Goal: Task Accomplishment & Management: Complete application form

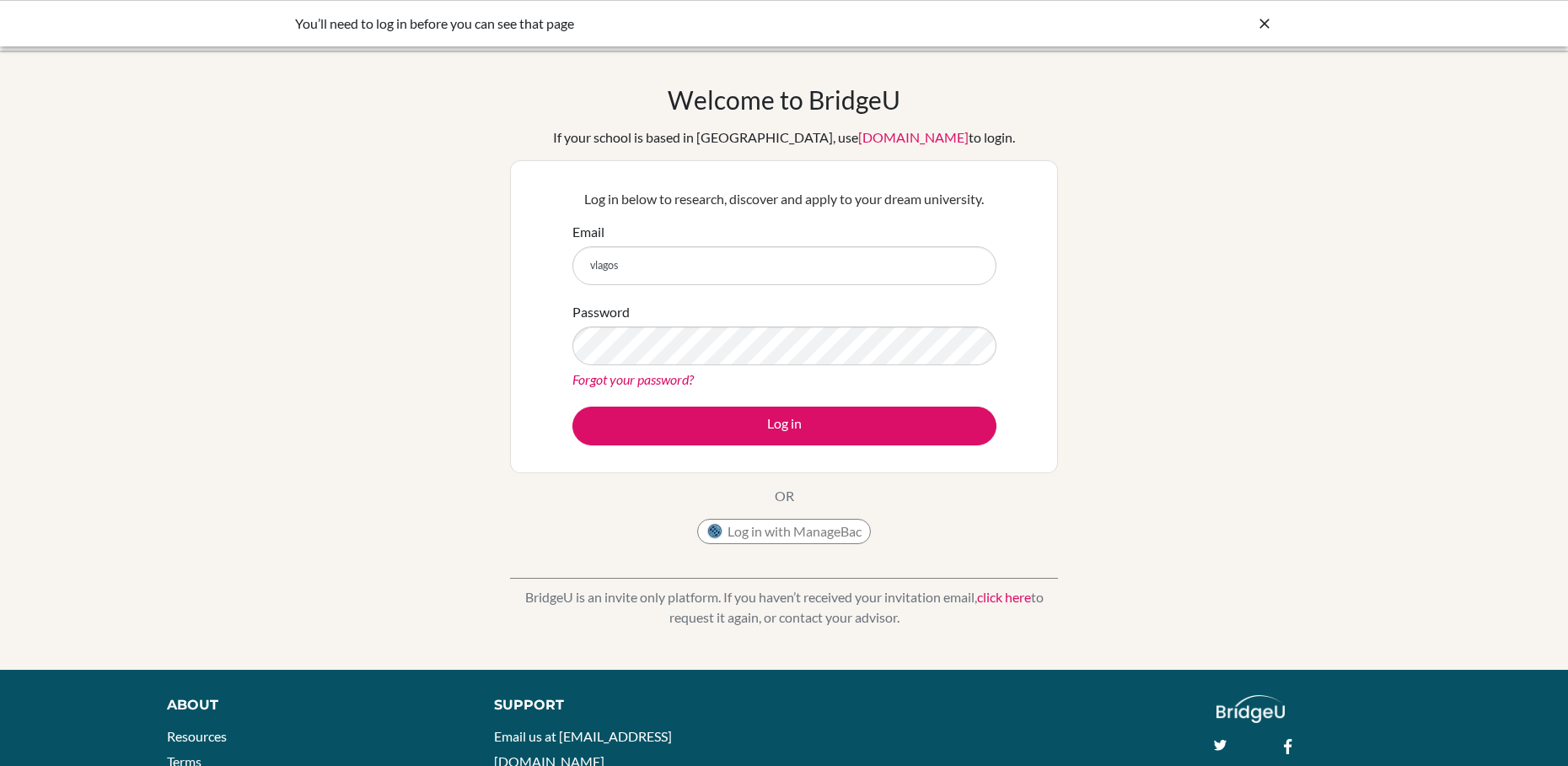
type input "vlagos@seishn.com"
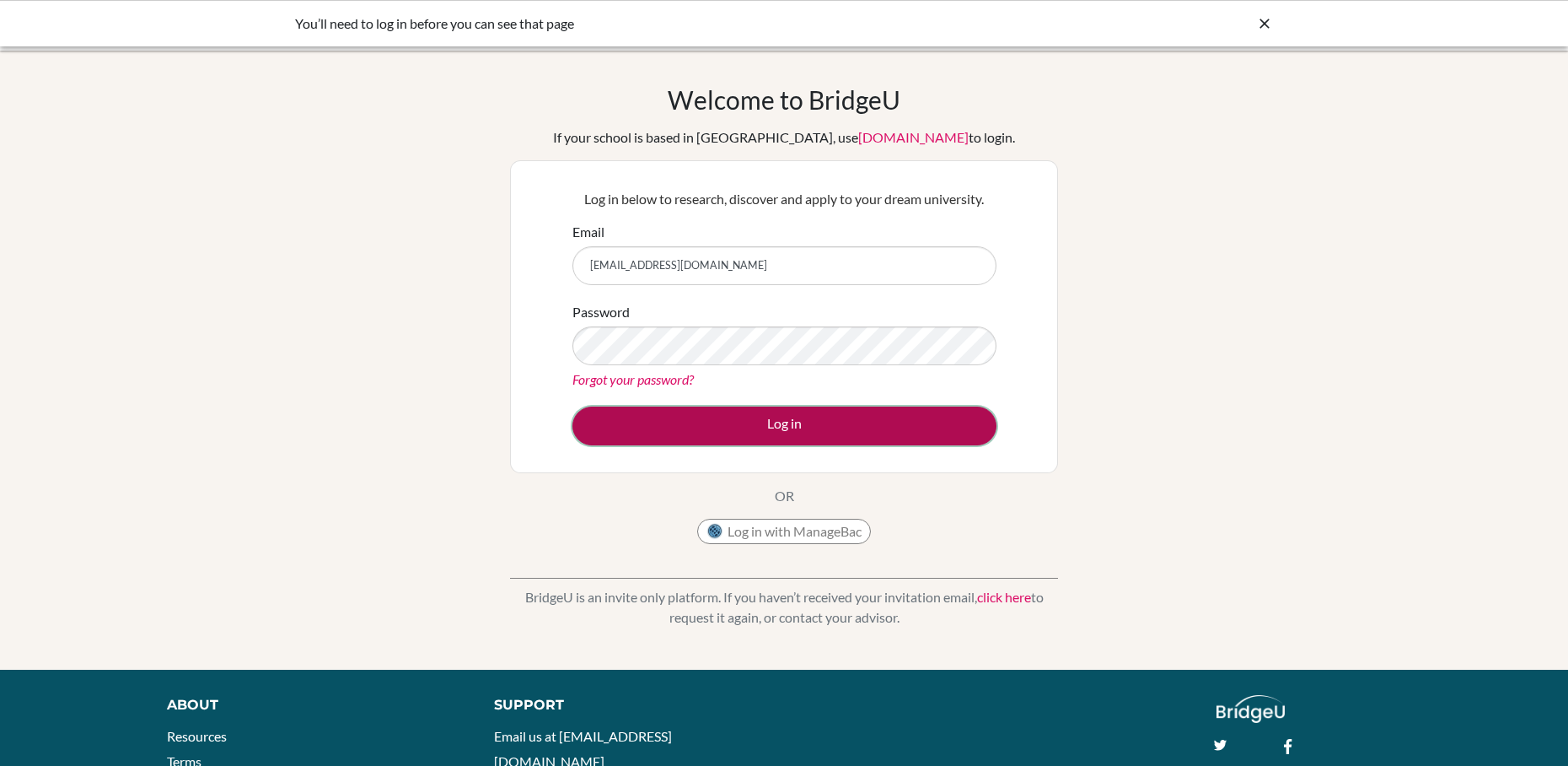
click at [877, 424] on button "Log in" at bounding box center [784, 426] width 424 height 39
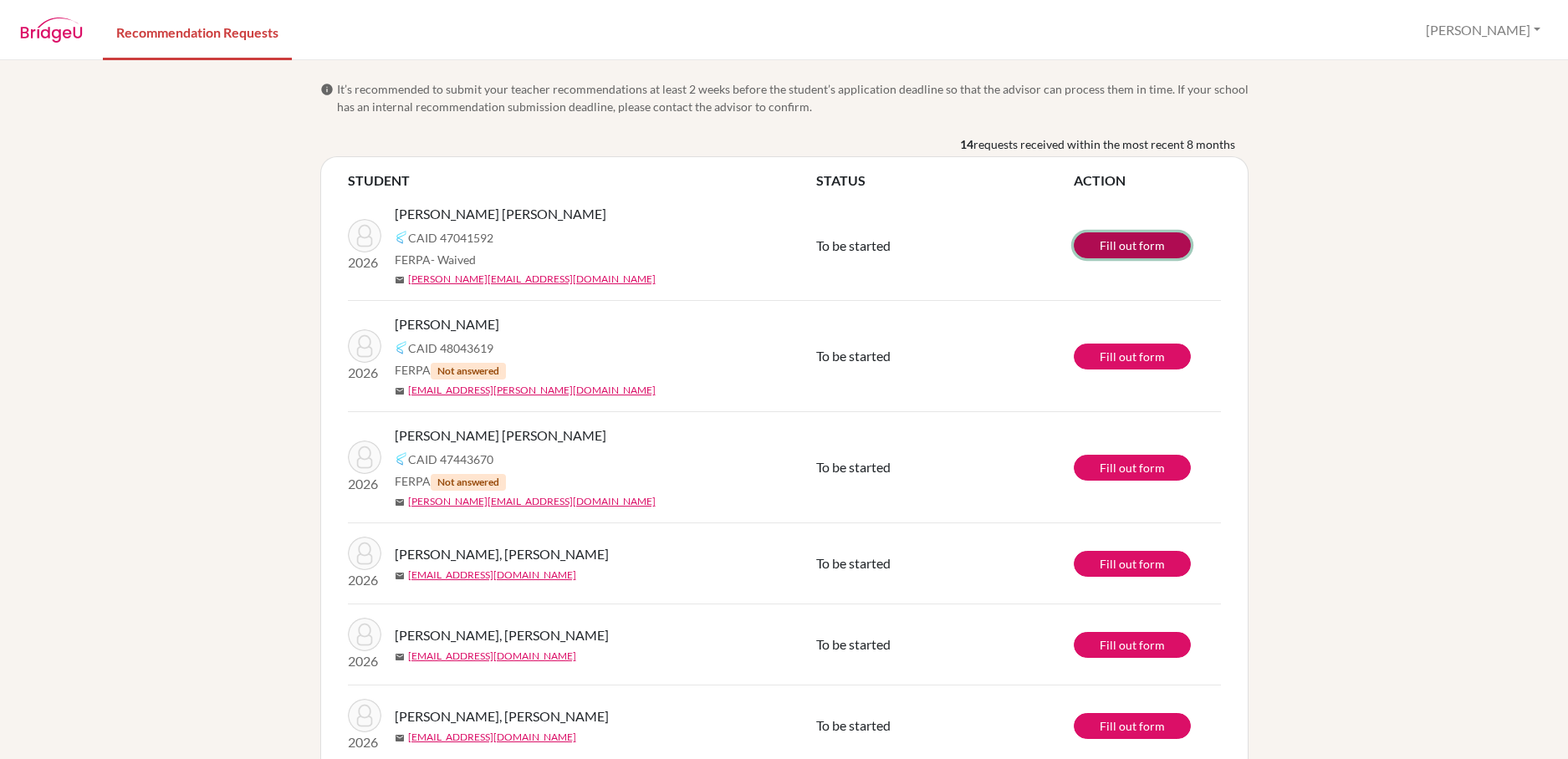
click at [1139, 247] on link "Fill out form" at bounding box center [1132, 245] width 117 height 26
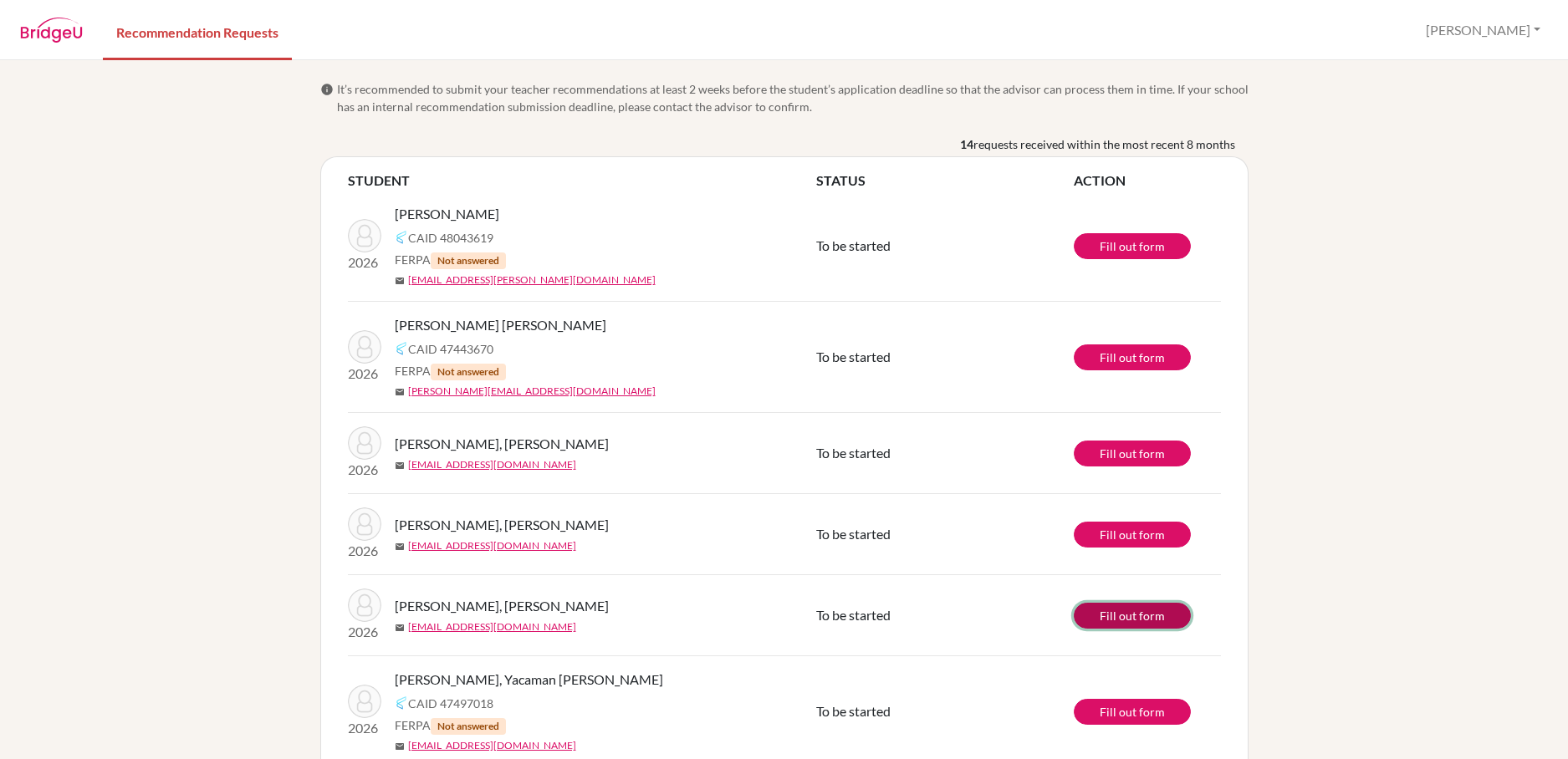
click at [1149, 620] on link "Fill out form" at bounding box center [1132, 616] width 117 height 26
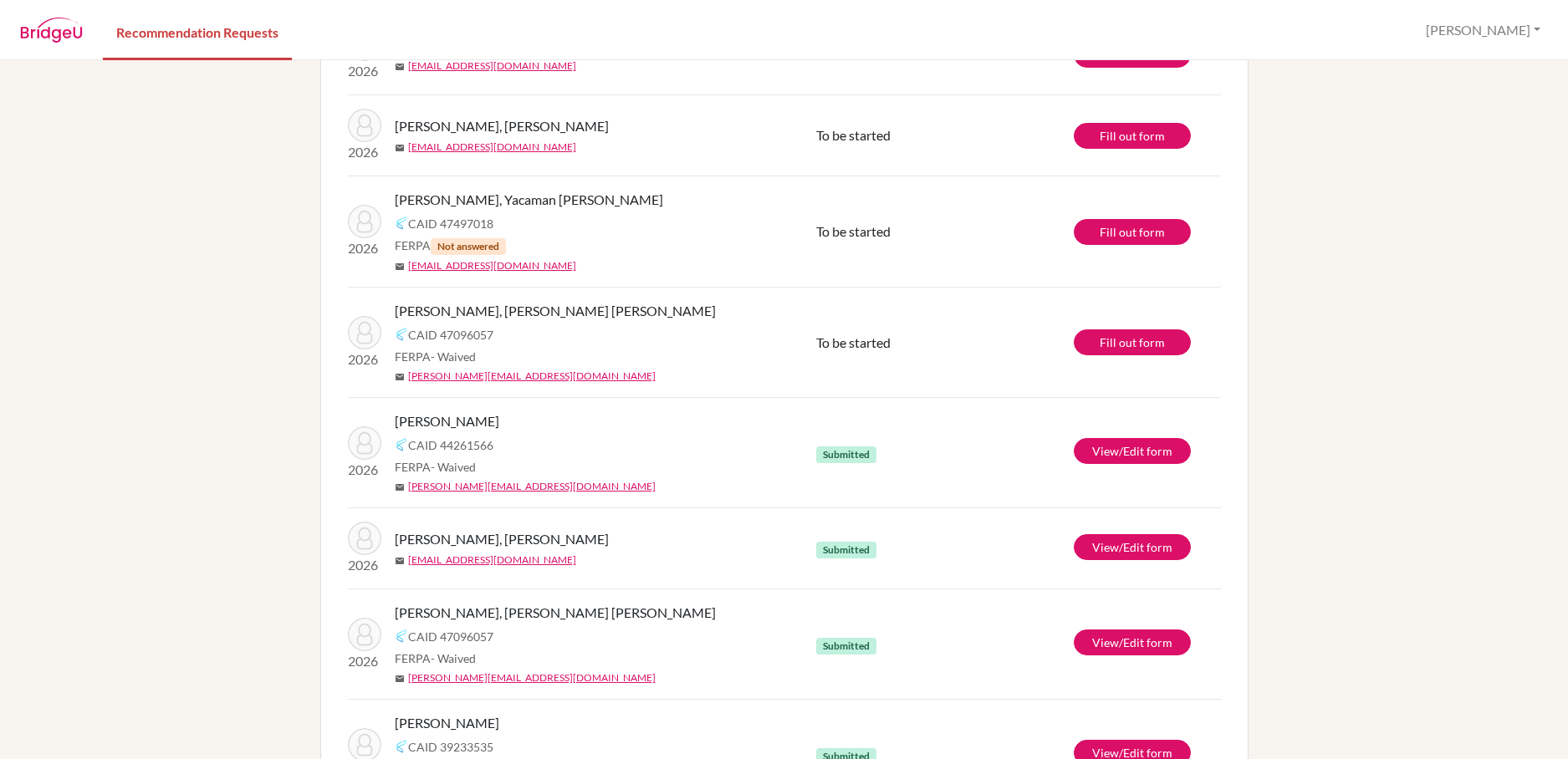
scroll to position [477, 0]
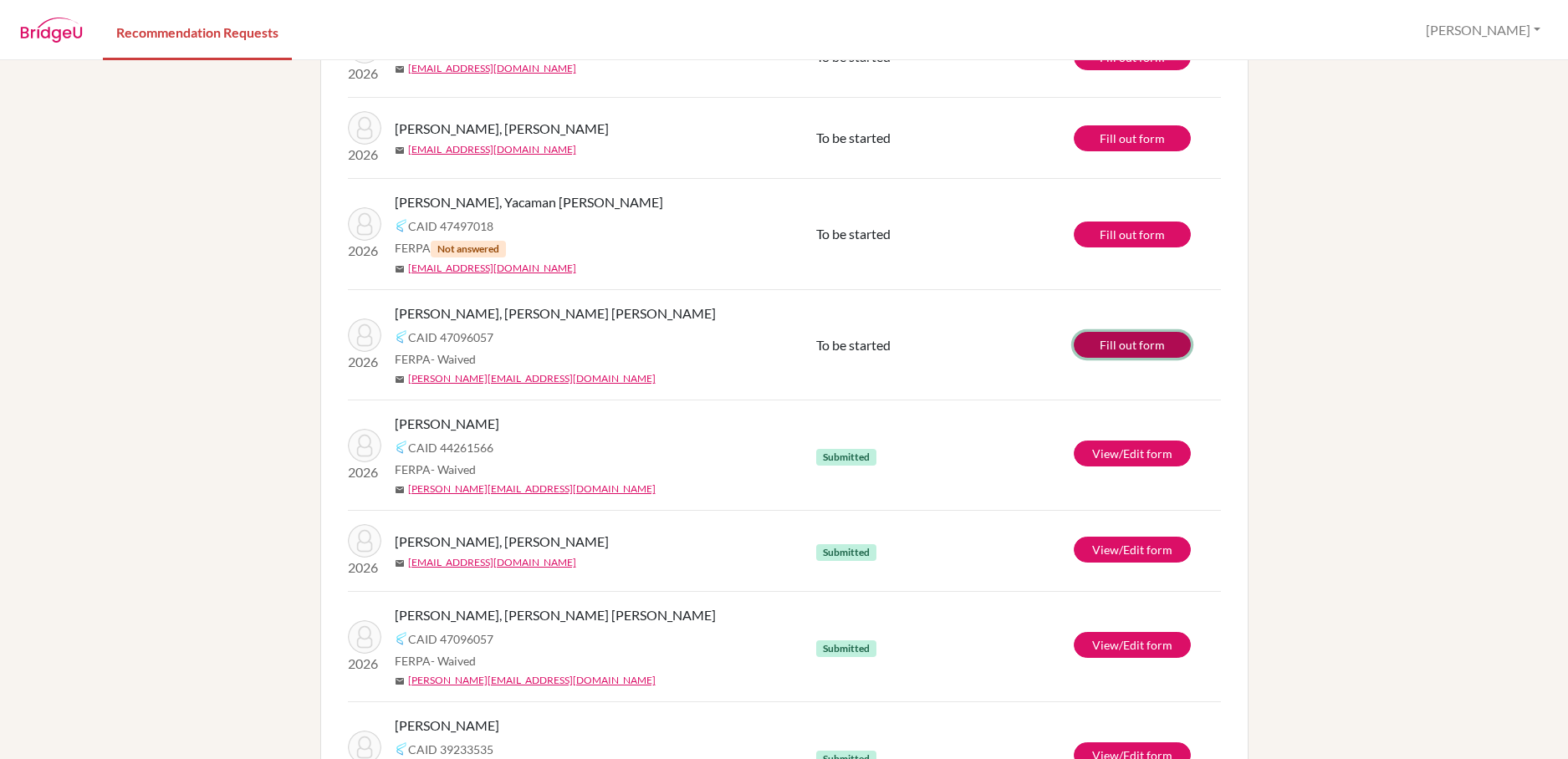
click at [1155, 351] on link "Fill out form" at bounding box center [1132, 345] width 117 height 26
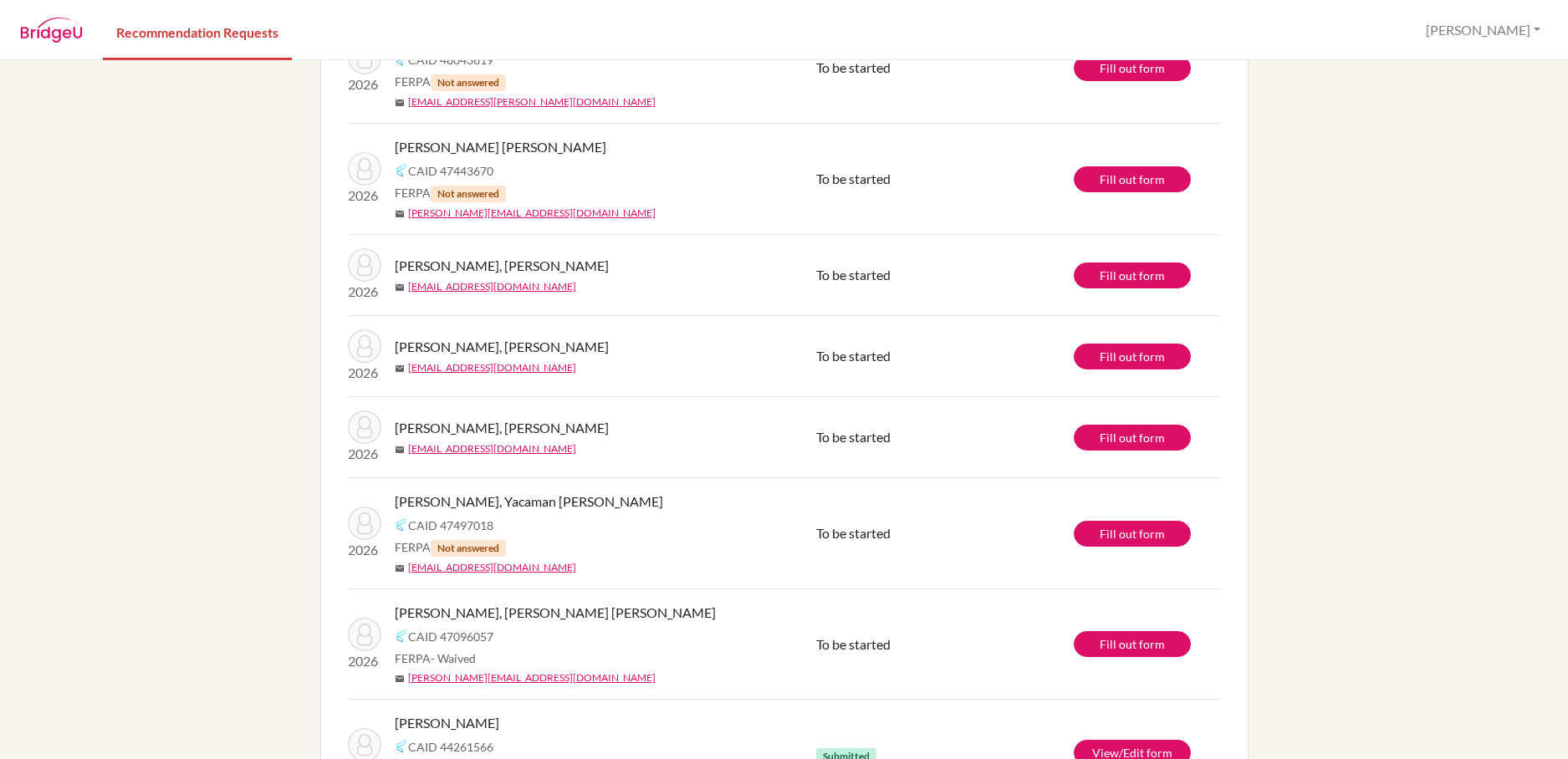
scroll to position [251, 0]
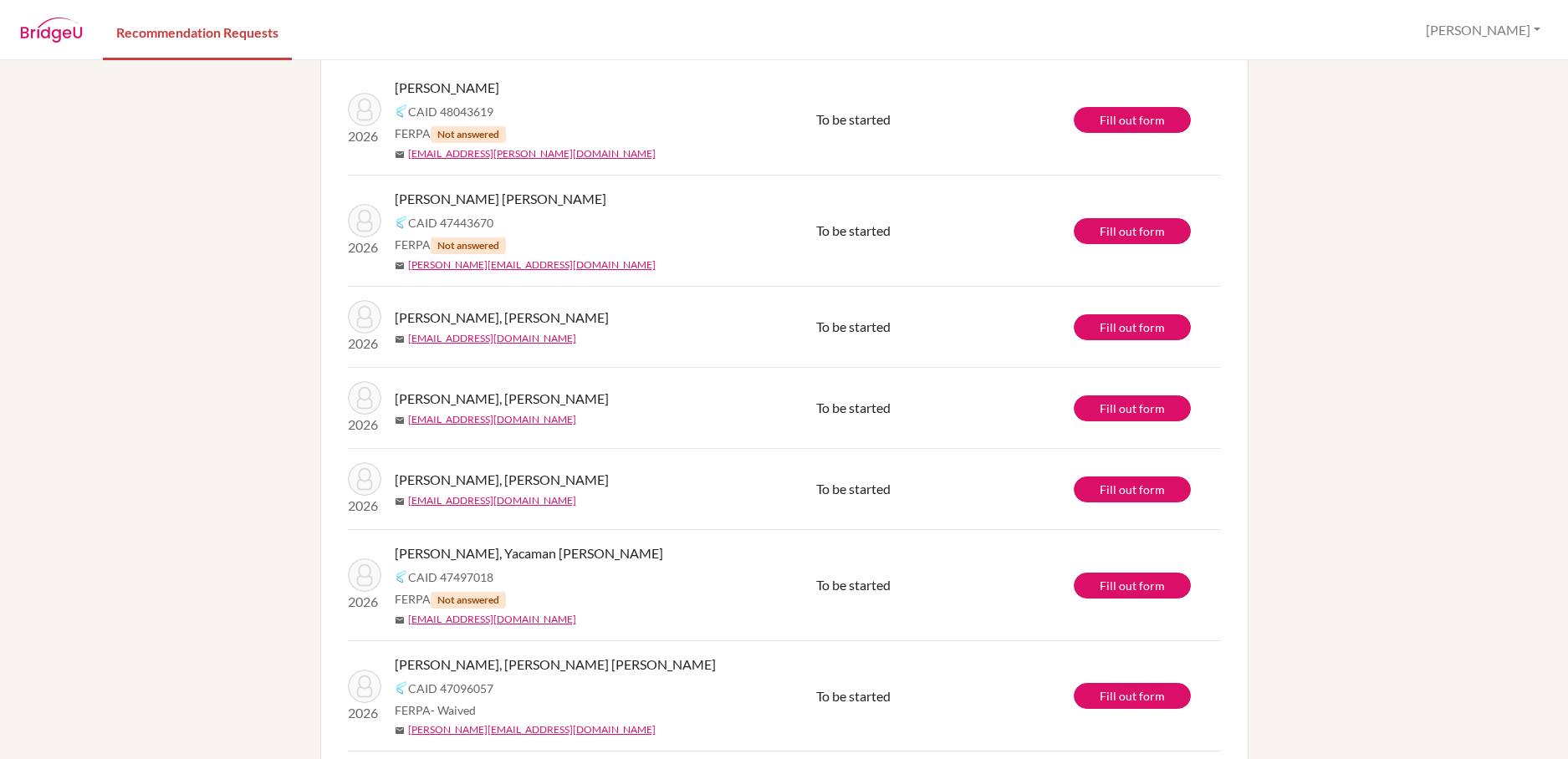
scroll to position [251, 0]
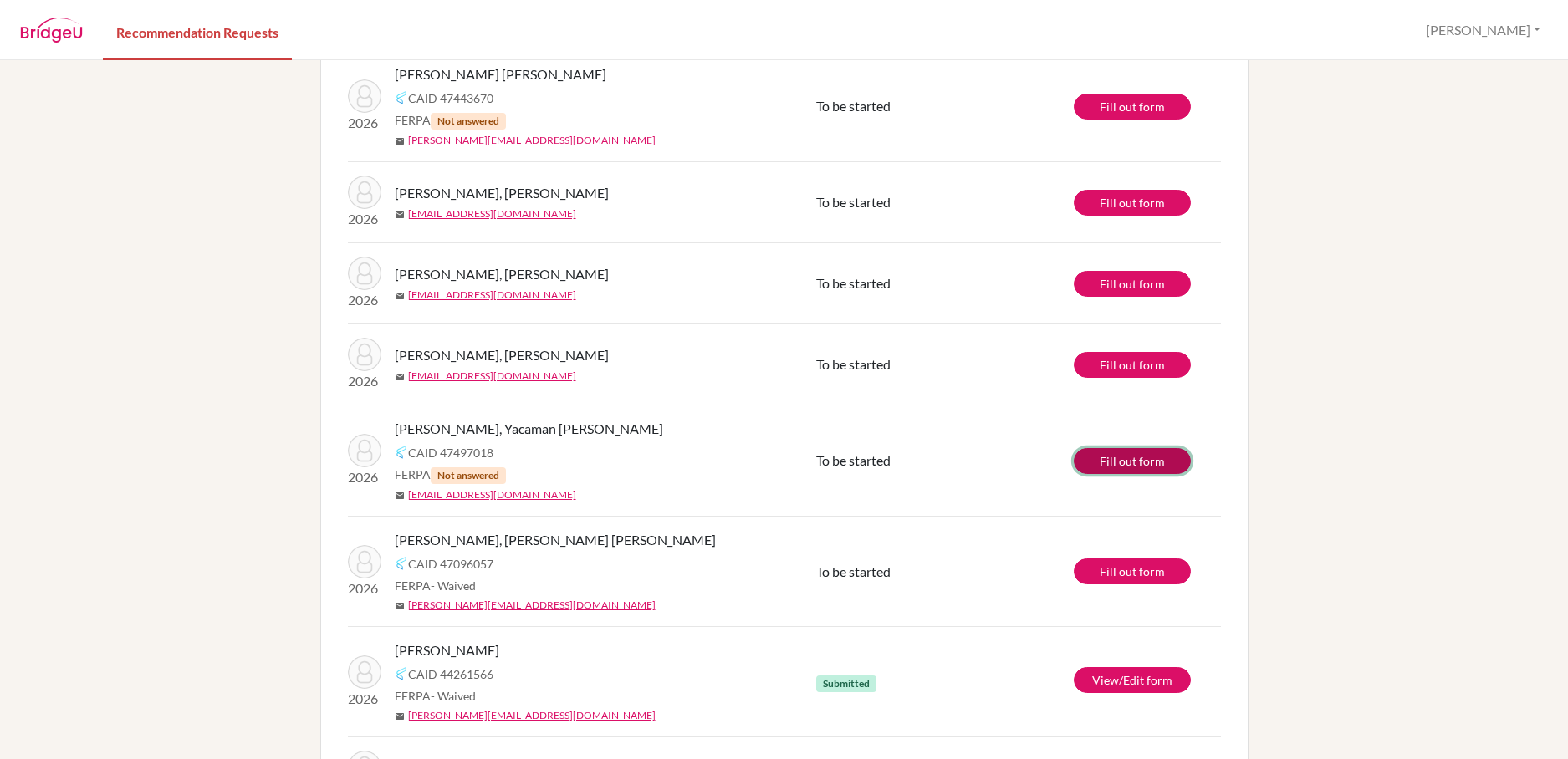
click at [1145, 464] on link "Fill out form" at bounding box center [1132, 461] width 117 height 26
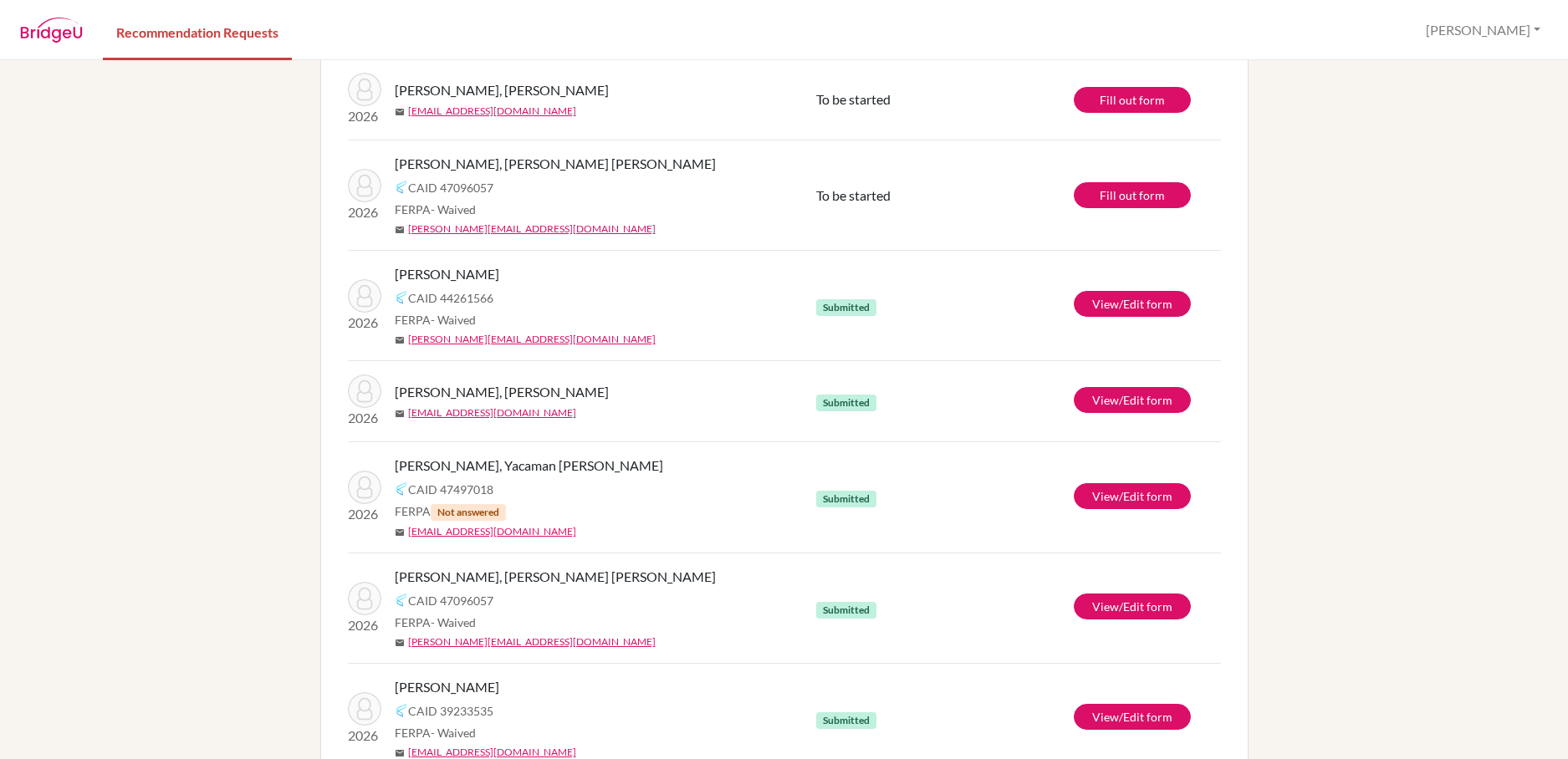
scroll to position [477, 0]
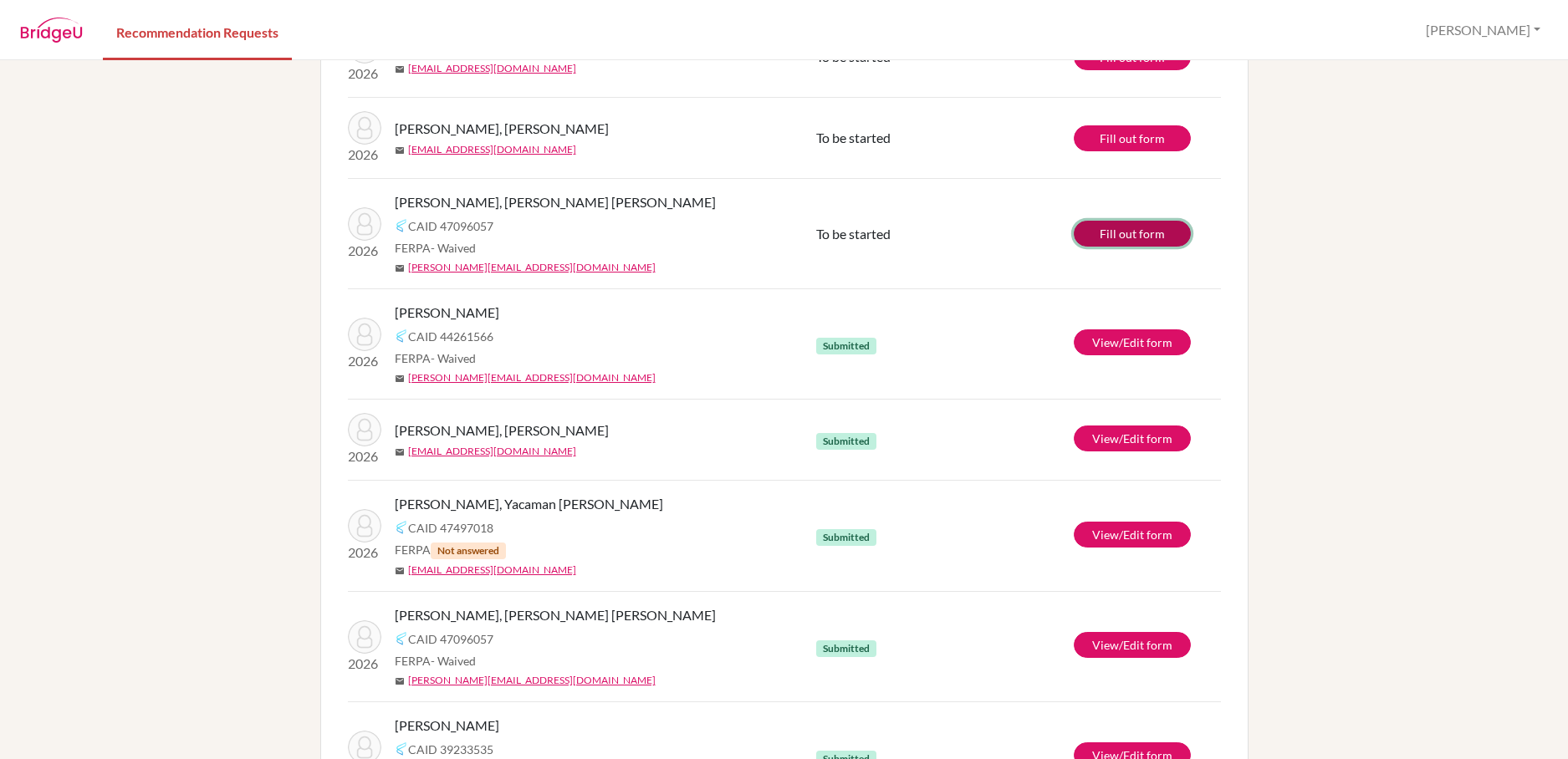
click at [1143, 236] on link "Fill out form" at bounding box center [1132, 234] width 117 height 26
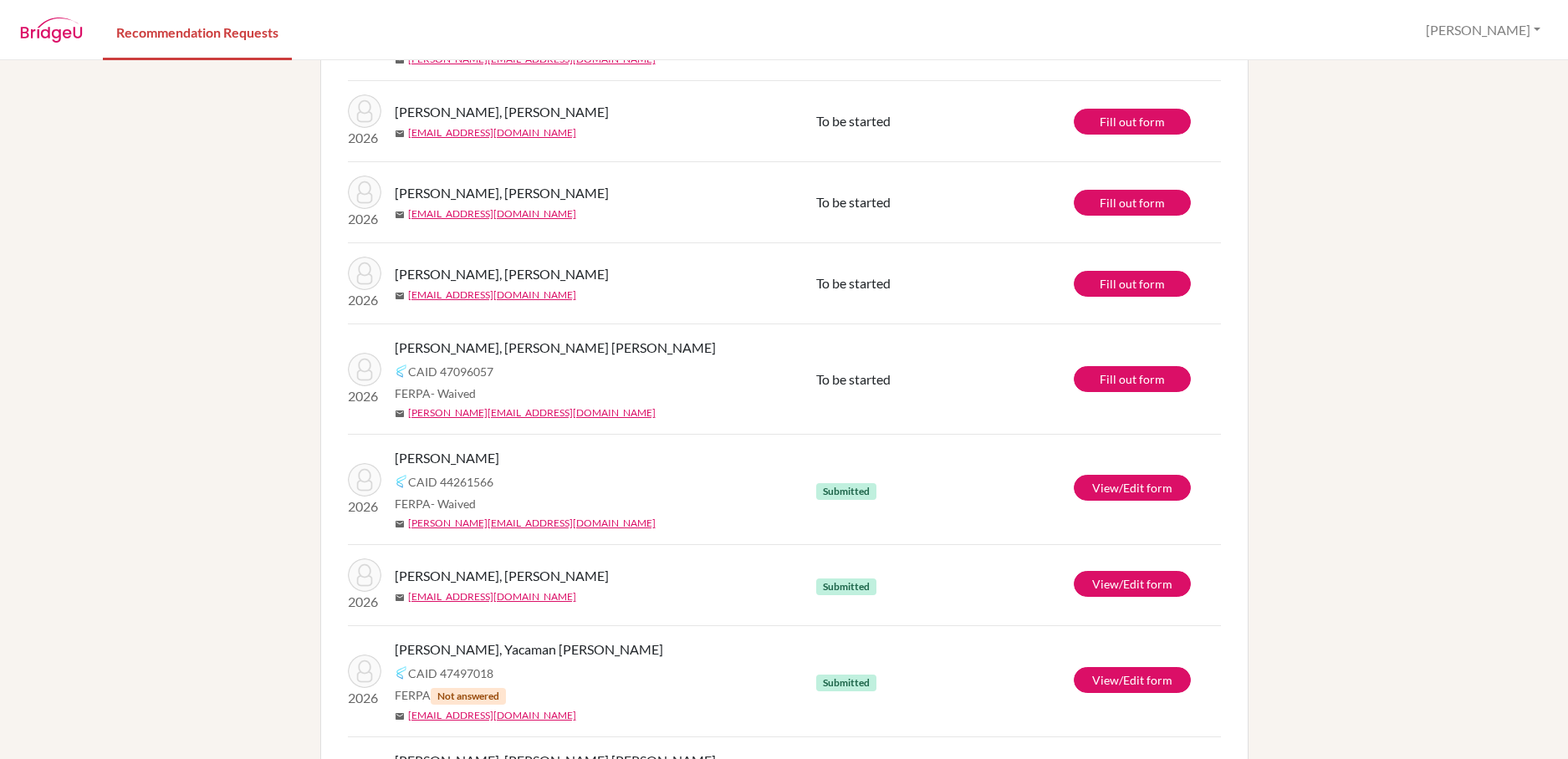
scroll to position [334, 0]
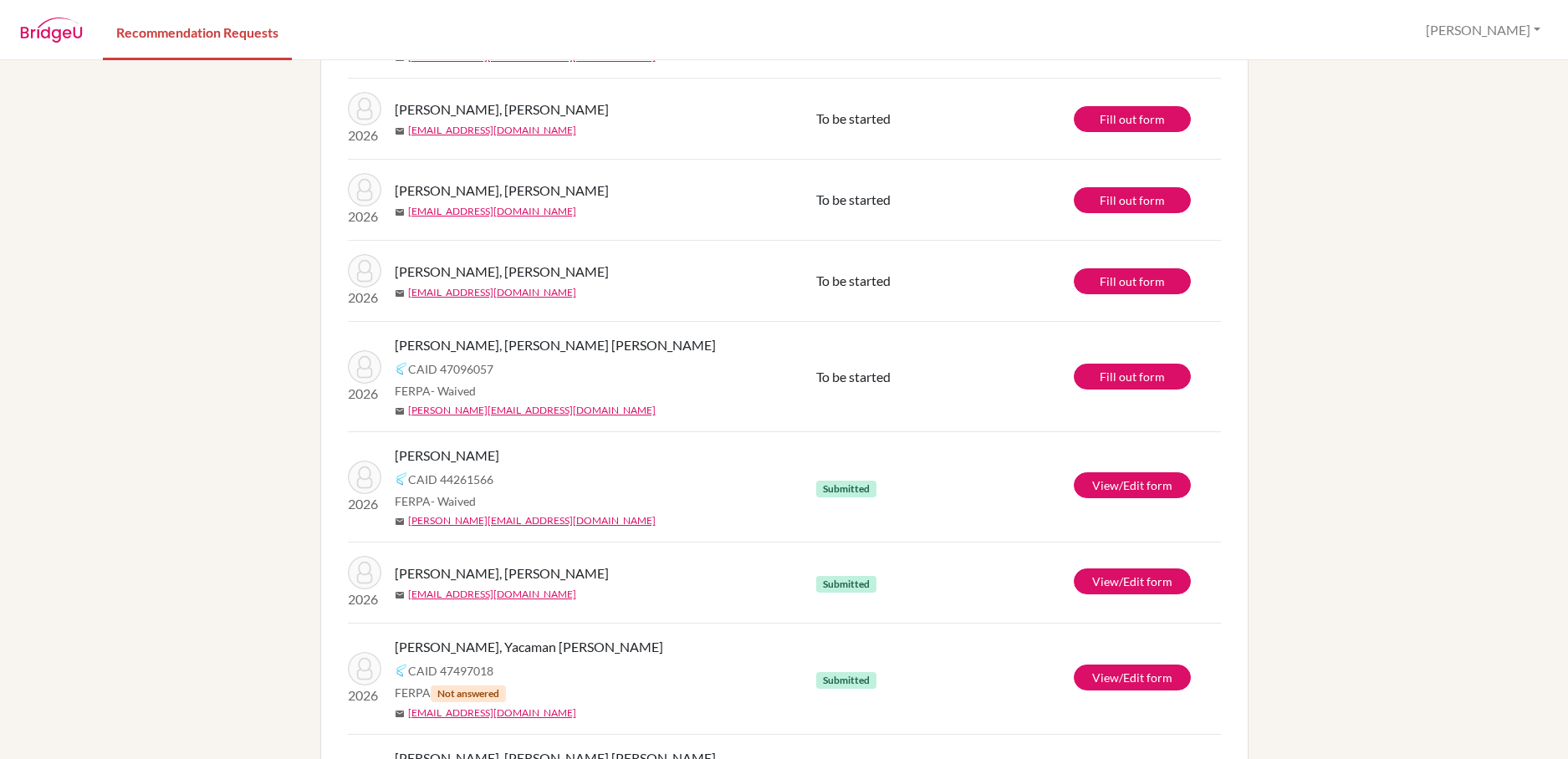
click at [193, 734] on div "info It’s recommended to submit your teacher recommendations at least 2 weeks b…" at bounding box center [784, 410] width 1568 height 699
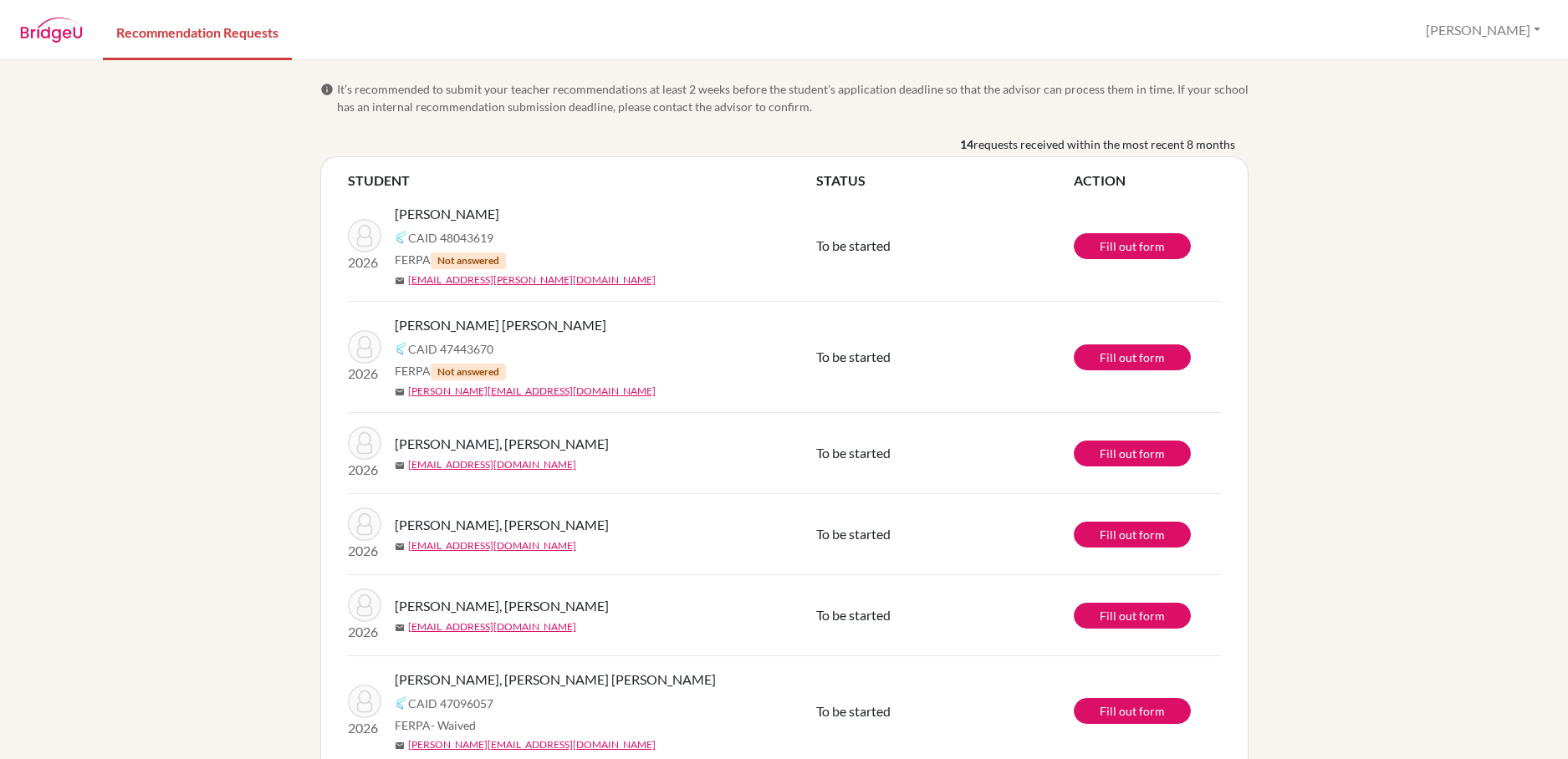
scroll to position [84, 0]
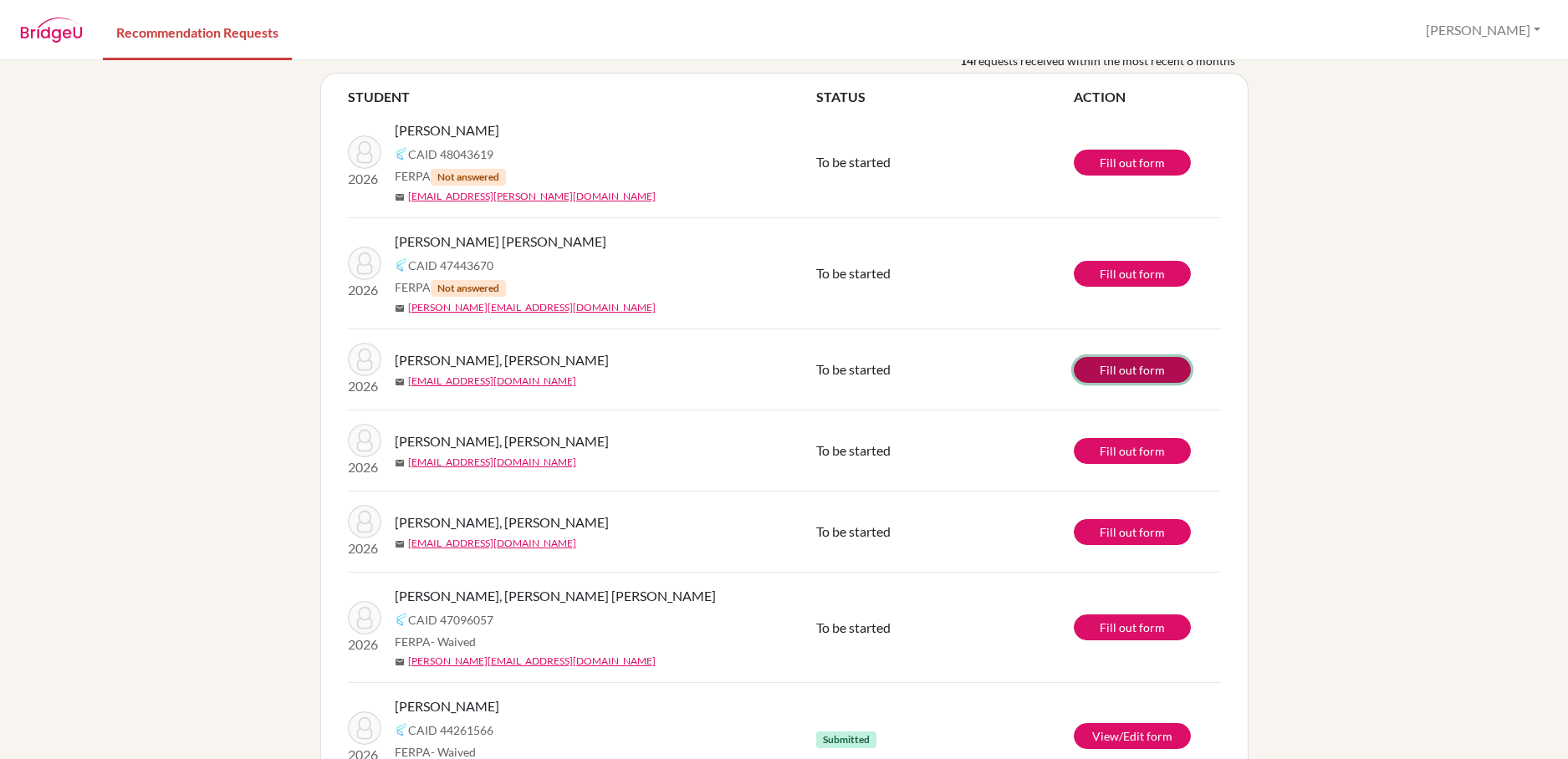
click at [1135, 370] on link "Fill out form" at bounding box center [1132, 369] width 117 height 26
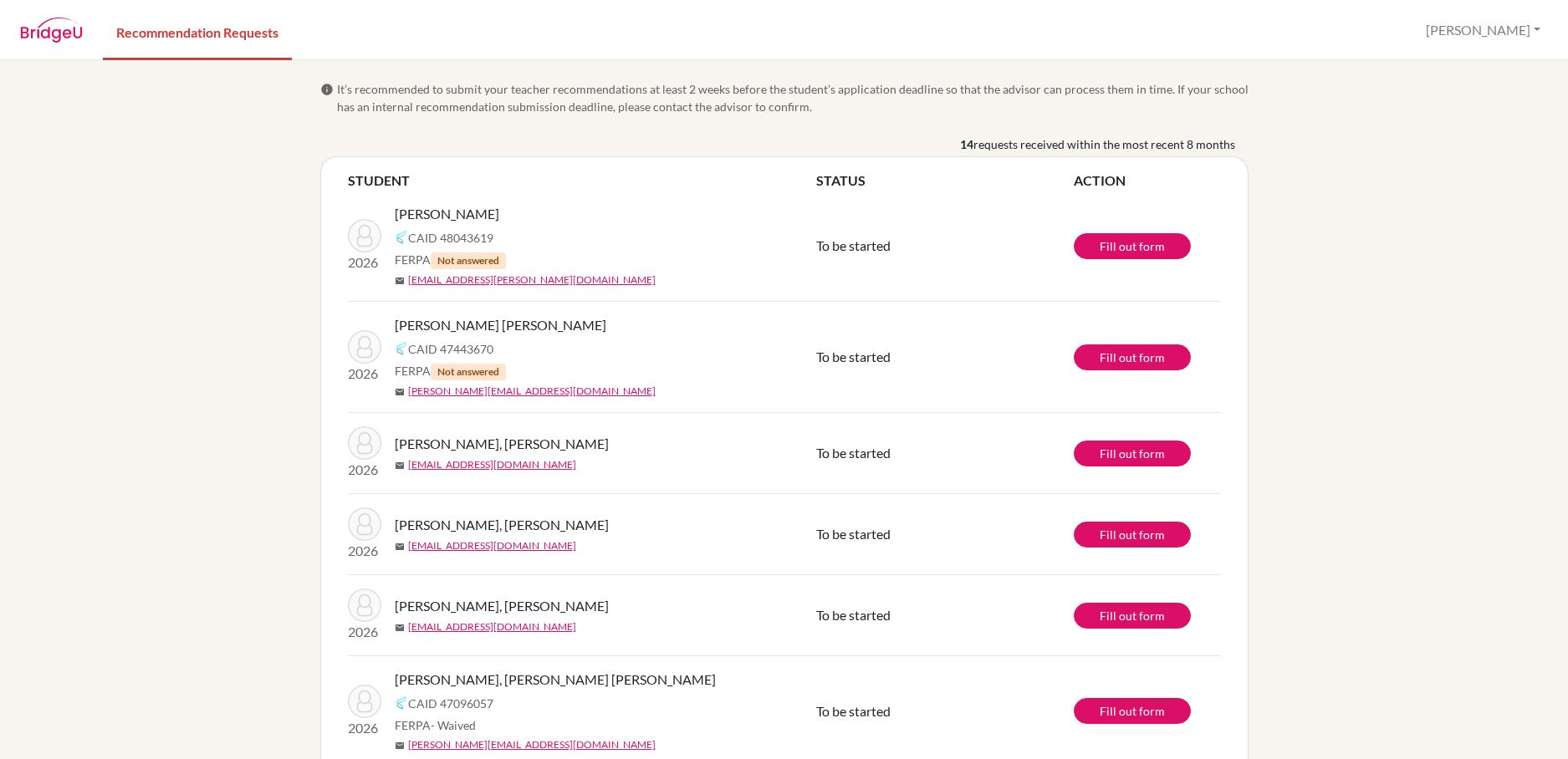
click at [1322, 750] on div "info It’s recommended to submit your teacher recommendations at least 2 weeks b…" at bounding box center [784, 410] width 1568 height 699
click at [1416, 745] on div "info It’s recommended to submit your teacher recommendations at least 2 weeks b…" at bounding box center [784, 410] width 1568 height 699
